Goal: Task Accomplishment & Management: Manage account settings

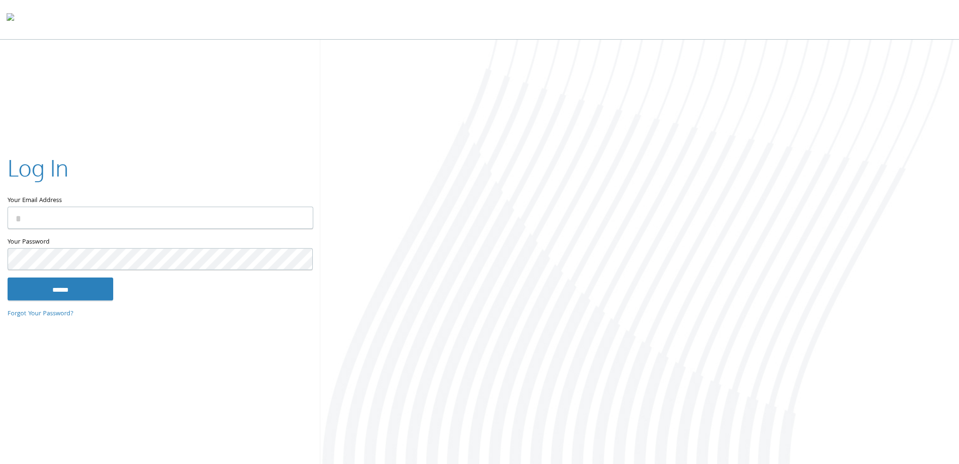
click at [45, 222] on input "Your Email Address" at bounding box center [161, 218] width 306 height 22
type input "**********"
click at [8, 277] on input "******" at bounding box center [61, 288] width 106 height 23
